Goal: Check status: Check status

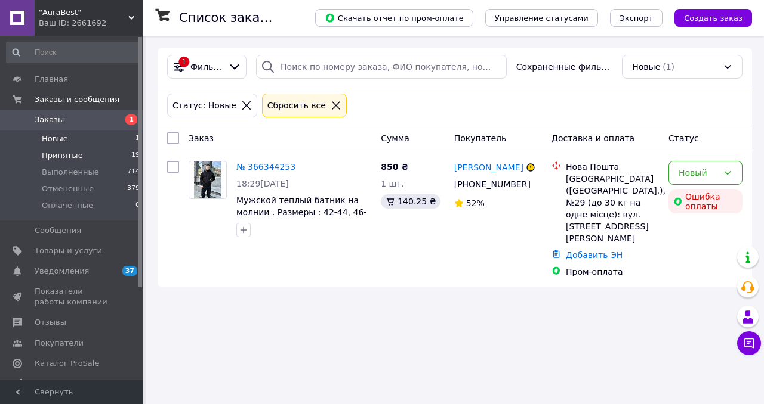
click at [74, 153] on span "Принятые" at bounding box center [62, 155] width 41 height 11
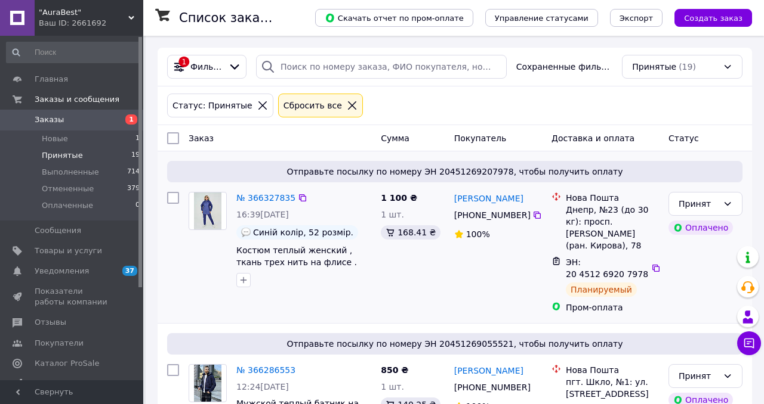
click at [211, 209] on img at bounding box center [208, 211] width 28 height 37
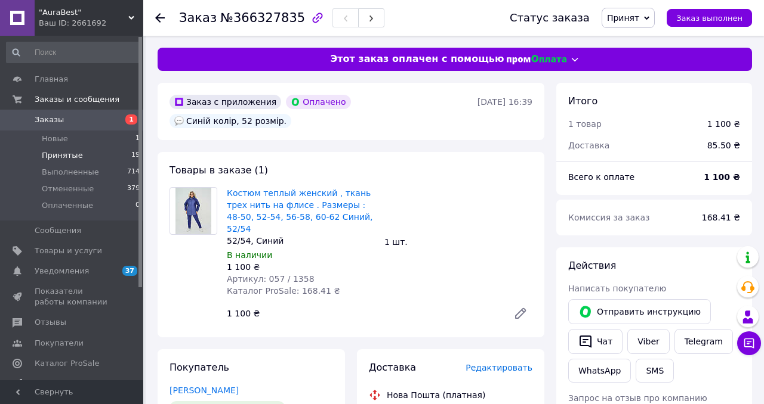
click at [67, 153] on span "Принятые" at bounding box center [62, 155] width 41 height 11
